Goal: Task Accomplishment & Management: Manage account settings

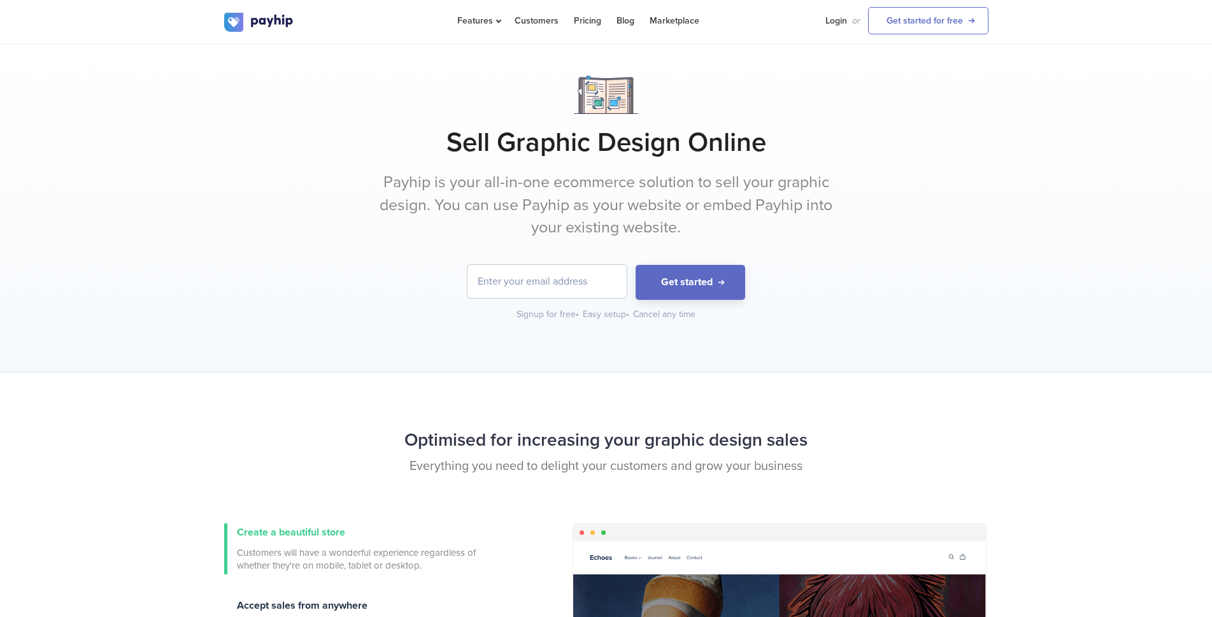
type input "[EMAIL_ADDRESS][DOMAIN_NAME]"
click at [825, 18] on link "Login" at bounding box center [836, 20] width 22 height 41
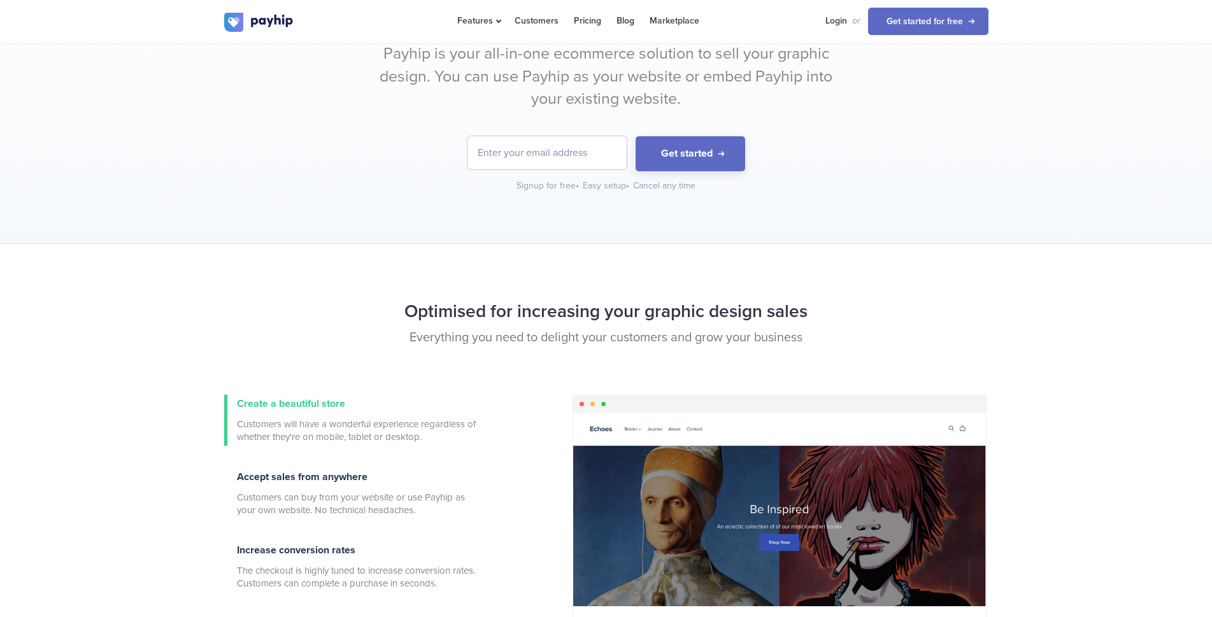
scroll to position [127, 0]
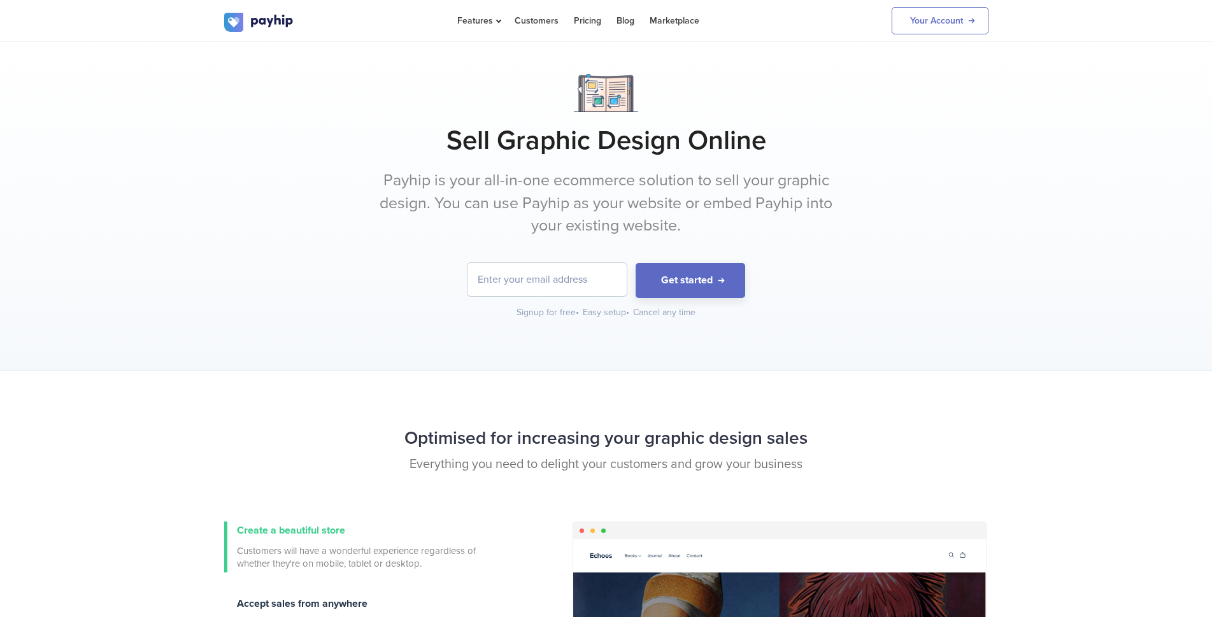
type input "[EMAIL_ADDRESS][DOMAIN_NAME]"
drag, startPoint x: 911, startPoint y: 35, endPoint x: 918, endPoint y: 24, distance: 12.6
click at [911, 36] on li "Your Account" at bounding box center [936, 20] width 104 height 41
click at [918, 25] on link "Your Account" at bounding box center [940, 20] width 97 height 27
